Goal: Information Seeking & Learning: Understand process/instructions

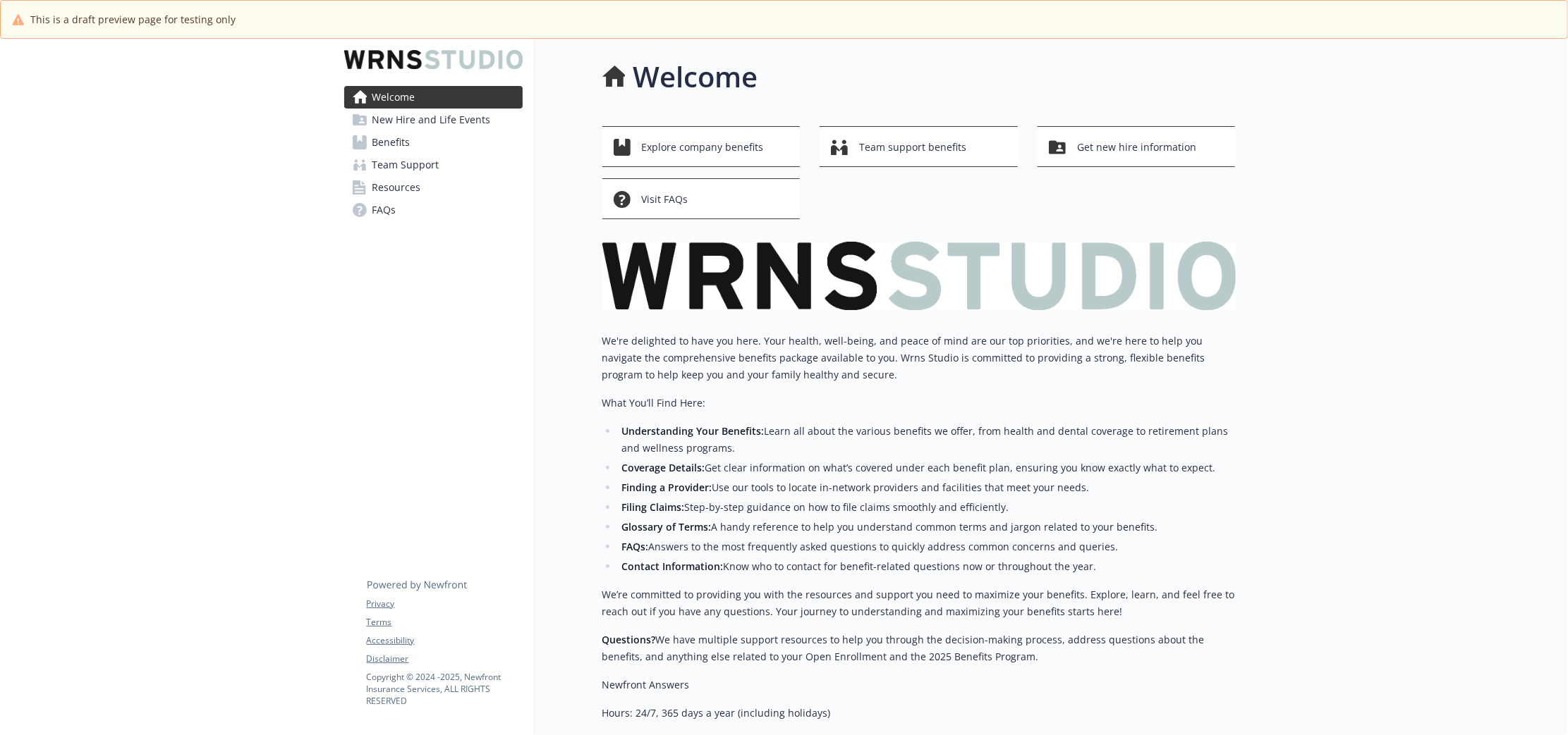
click at [476, 129] on span "New Hire and Life Events" at bounding box center [432, 120] width 119 height 23
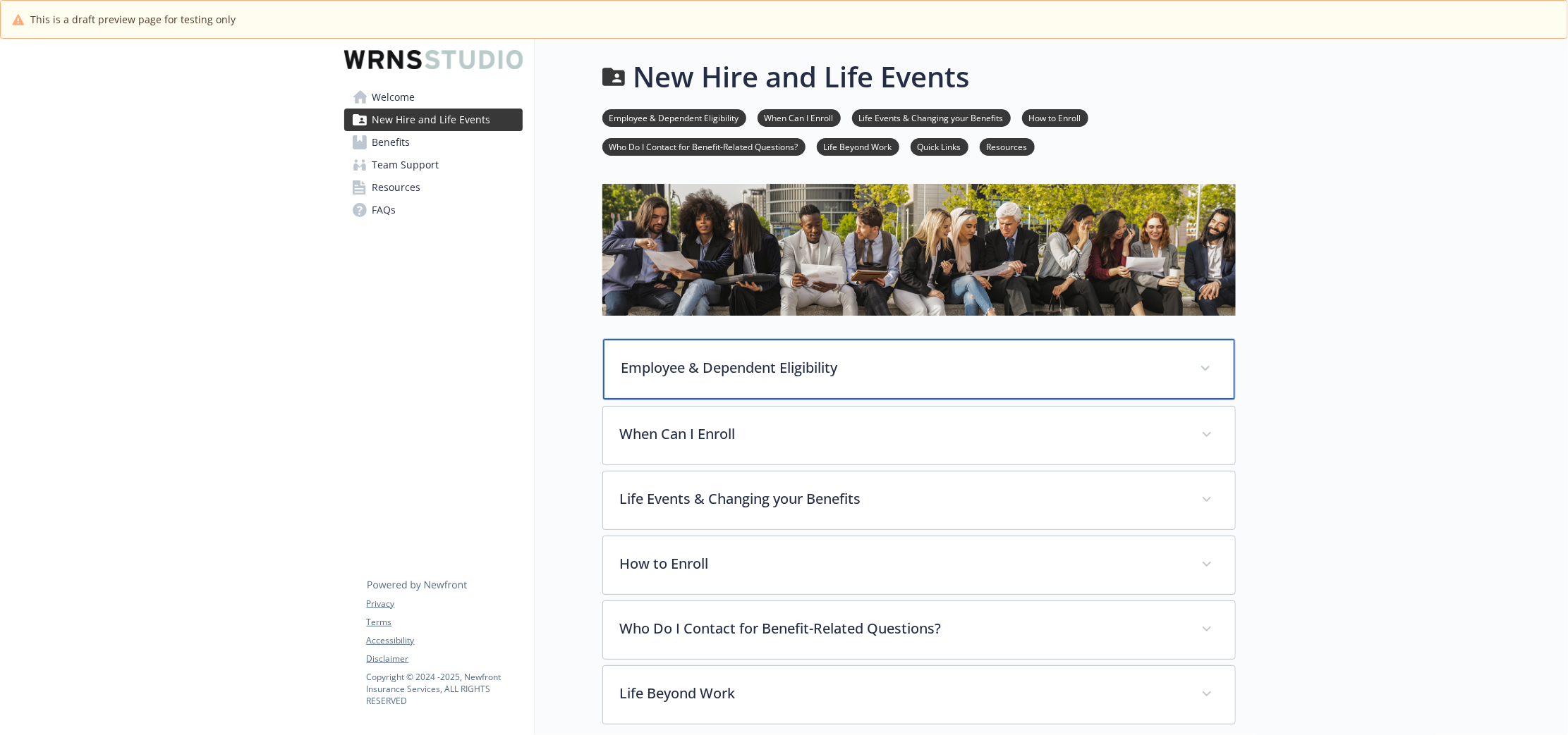
click at [792, 346] on div "Employee & Dependent Eligibility" at bounding box center [919, 370] width 632 height 61
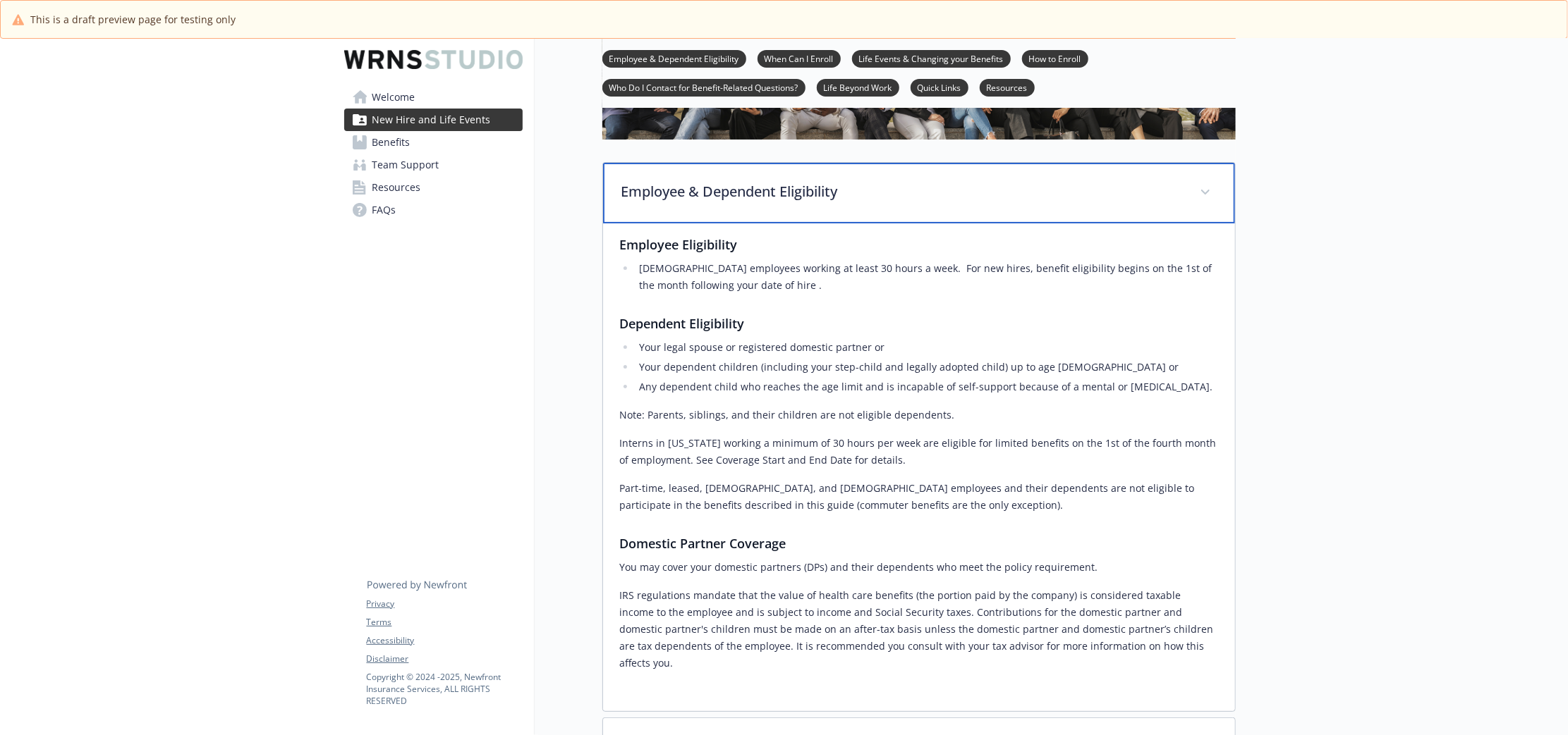
scroll to position [440, 0]
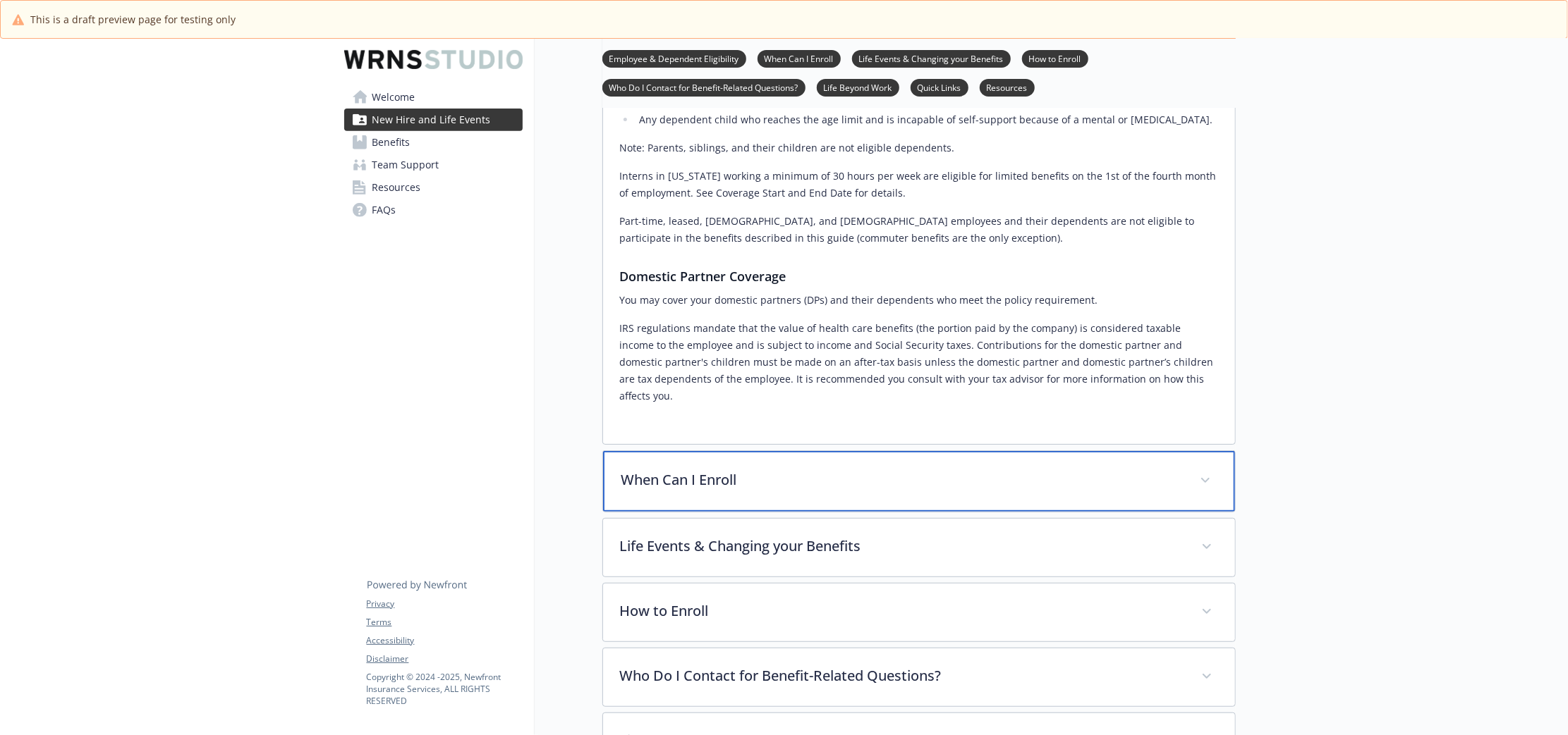
click at [757, 487] on div "When Can I Enroll" at bounding box center [919, 481] width 632 height 61
